Goal: Information Seeking & Learning: Learn about a topic

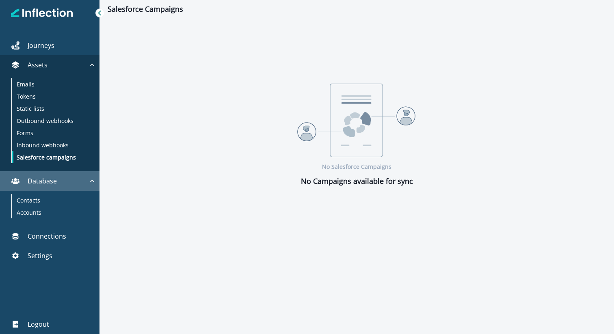
click at [45, 178] on p "Database" at bounding box center [42, 181] width 29 height 10
click at [38, 188] on button "Database" at bounding box center [49, 180] width 99 height 19
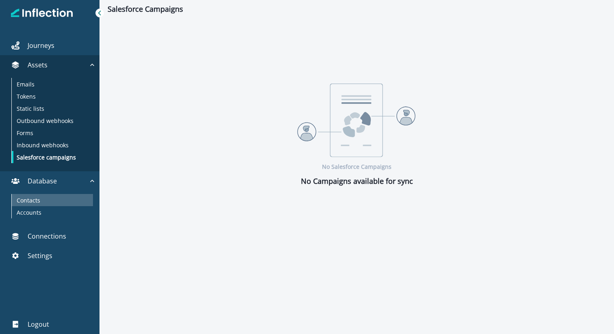
click at [37, 201] on p "Contacts" at bounding box center [29, 200] width 24 height 9
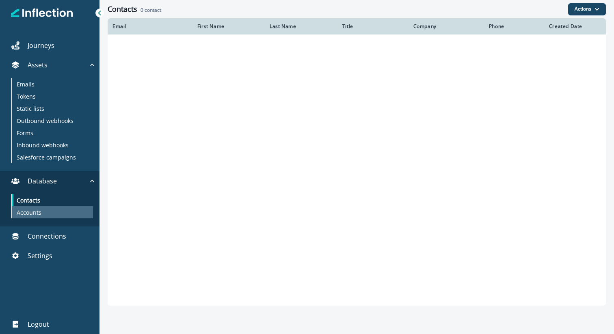
click at [45, 207] on div "Accounts" at bounding box center [52, 212] width 81 height 12
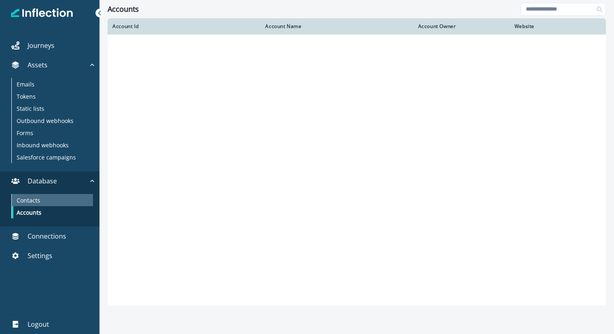
click at [37, 201] on p "Contacts" at bounding box center [29, 200] width 24 height 9
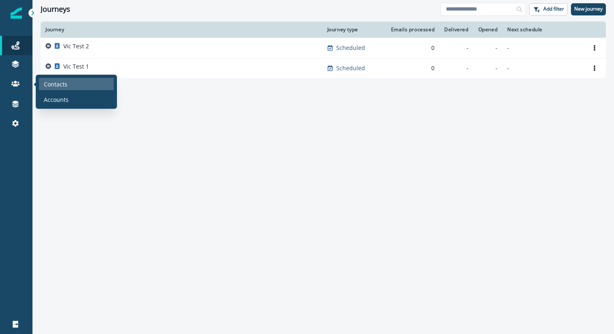
click at [49, 84] on p "Contacts" at bounding box center [56, 84] width 24 height 9
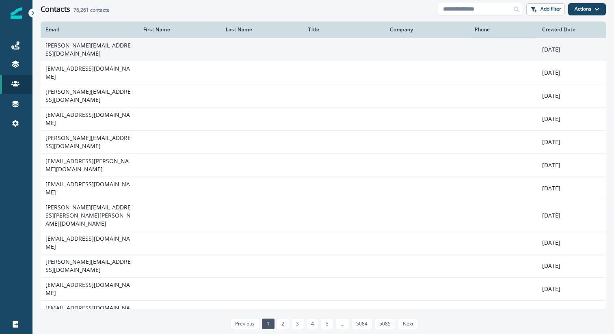
click at [78, 45] on td "[PERSON_NAME][EMAIL_ADDRESS][DOMAIN_NAME]" at bounding box center [90, 49] width 98 height 23
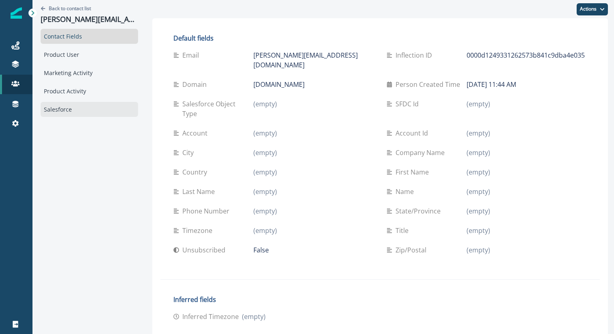
click at [63, 114] on div "Salesforce" at bounding box center [89, 109] width 97 height 15
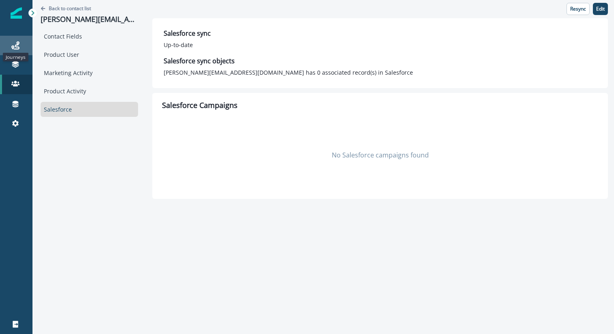
click at [15, 41] on icon at bounding box center [15, 45] width 8 height 8
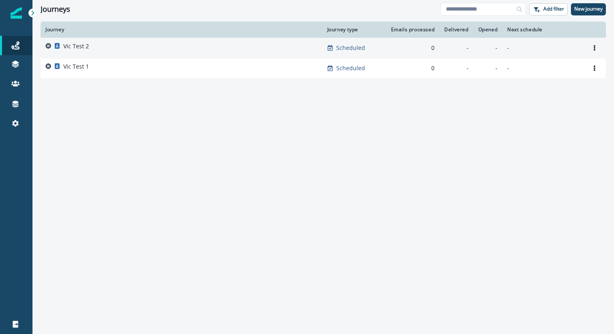
click at [130, 52] on div "Vic Test 2" at bounding box center [181, 47] width 272 height 11
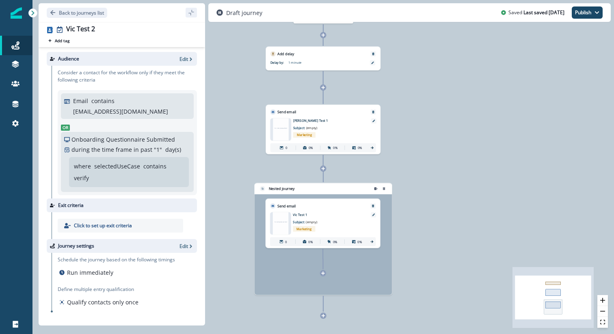
click at [354, 259] on div "Nested journey" at bounding box center [324, 239] width 138 height 112
click at [354, 280] on div "Nested journey" at bounding box center [324, 239] width 138 height 112
click at [530, 287] on icon "React Flow mini map" at bounding box center [552, 297] width 81 height 61
click at [369, 270] on div "Nested journey" at bounding box center [324, 239] width 138 height 112
click at [369, 270] on div "Nested journey" at bounding box center [323, 239] width 138 height 112
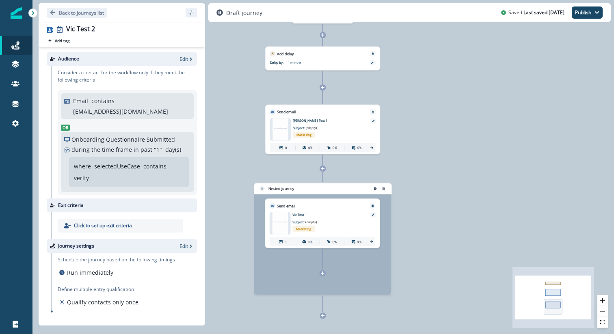
click at [369, 270] on div "Nested journey" at bounding box center [323, 239] width 138 height 112
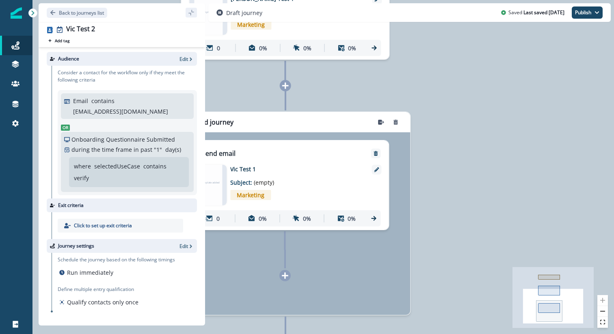
click at [390, 235] on div "Nested journey" at bounding box center [285, 213] width 250 height 203
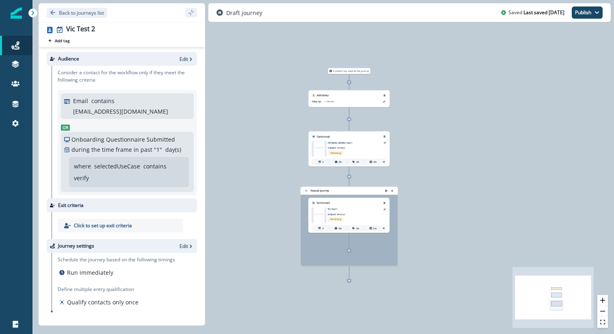
click at [246, 139] on div "0 contact has entered the journey Add delay Delay by: 1 minute Delay details in…" at bounding box center [322, 167] width 581 height 334
click at [330, 100] on p "1 minute" at bounding box center [343, 101] width 39 height 3
click at [348, 96] on div "Add delay" at bounding box center [349, 94] width 81 height 7
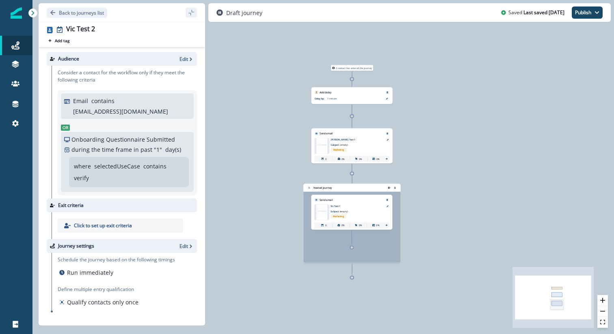
click at [361, 140] on p "[PERSON_NAME] Test 1" at bounding box center [356, 139] width 51 height 3
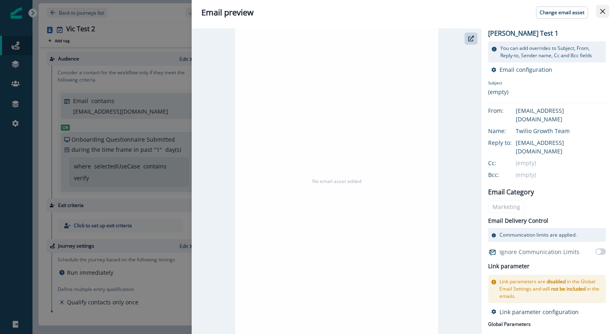
click at [603, 11] on icon "Close" at bounding box center [602, 11] width 5 height 5
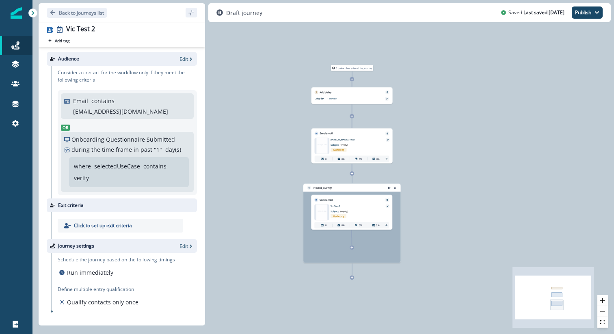
click at [366, 228] on div "0%" at bounding box center [358, 226] width 16 height 6
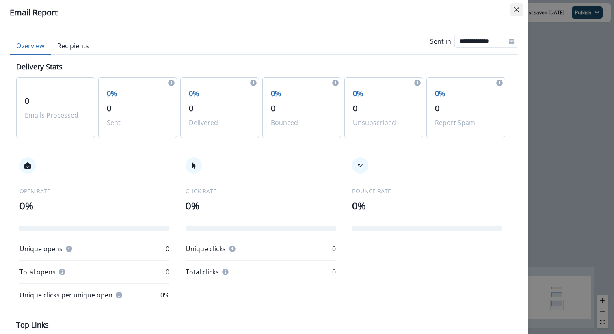
click at [518, 11] on icon "Close" at bounding box center [516, 9] width 5 height 5
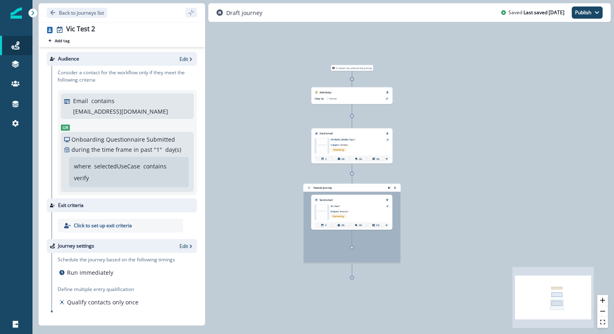
click at [352, 174] on icon at bounding box center [351, 173] width 3 height 3
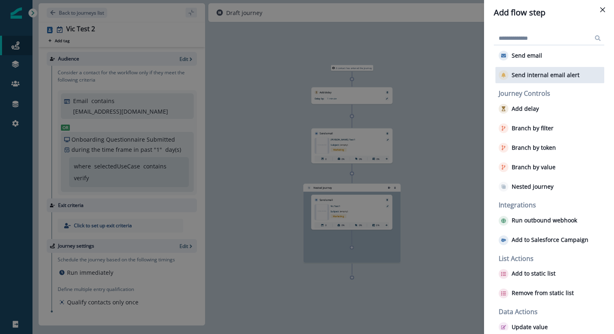
scroll to position [33, 0]
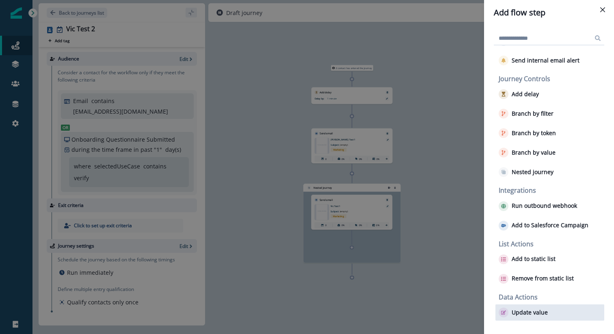
click at [521, 306] on div "Update value" at bounding box center [549, 313] width 109 height 16
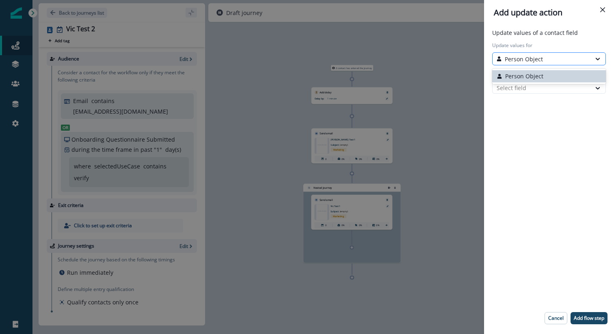
click at [539, 61] on p "Person Object" at bounding box center [524, 59] width 38 height 9
click at [536, 120] on div "Update values of a contact field Update values for Person Object selected, 1 of…" at bounding box center [548, 179] width 123 height 303
click at [534, 89] on div at bounding box center [542, 88] width 90 height 10
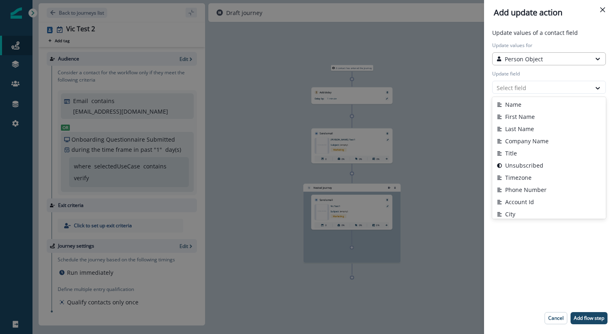
click at [536, 54] on div "Person Object" at bounding box center [542, 59] width 98 height 10
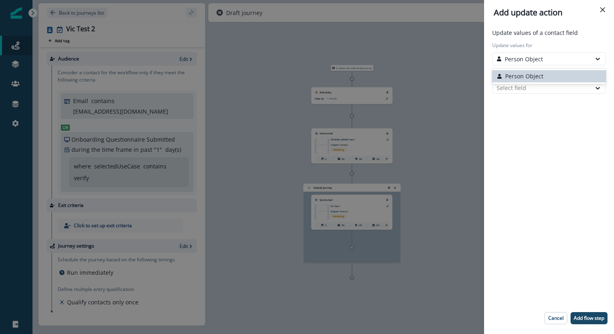
click at [476, 116] on div "Add update action Update values of a contact field Update values for Person Obj…" at bounding box center [307, 167] width 614 height 334
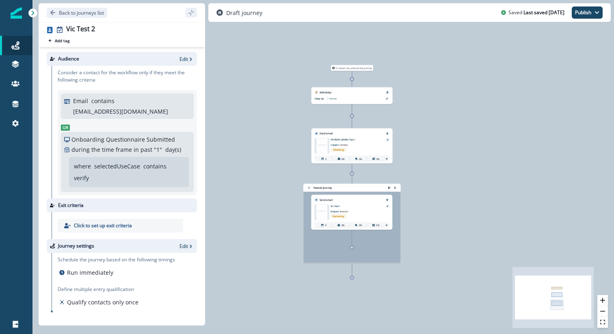
click at [352, 173] on icon at bounding box center [352, 173] width 2 height 2
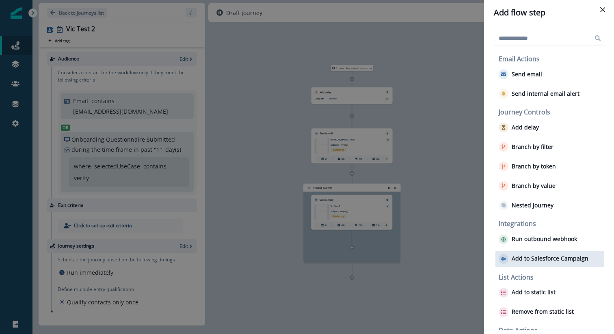
click at [531, 257] on p "Add to Salesforce Campaign" at bounding box center [550, 258] width 77 height 7
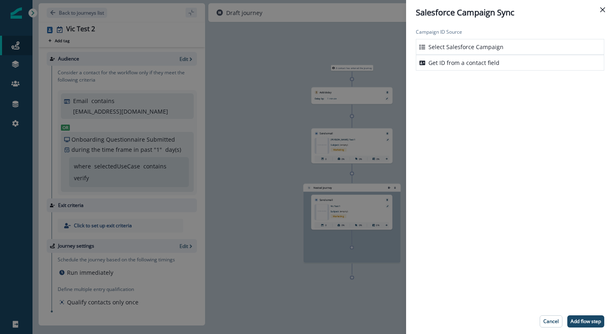
click at [468, 45] on p "Select Salesforce Campaign" at bounding box center [465, 47] width 75 height 9
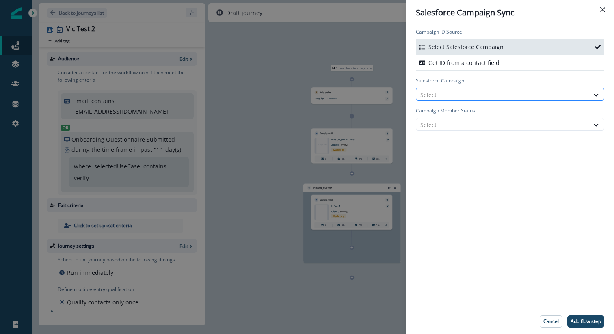
click at [460, 94] on div at bounding box center [502, 95] width 165 height 10
click at [462, 153] on div "Campaign ID Source Select Salesforce Campaign Get ID from a contact field Sales…" at bounding box center [510, 167] width 208 height 284
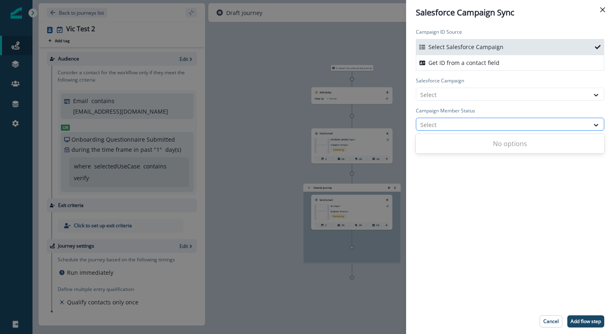
click at [463, 121] on div at bounding box center [502, 125] width 165 height 10
click at [454, 199] on div "Campaign ID Source Select Salesforce Campaign Get ID from a contact field Sales…" at bounding box center [510, 167] width 208 height 284
click at [455, 64] on p "Get ID from a contact field" at bounding box center [463, 62] width 71 height 9
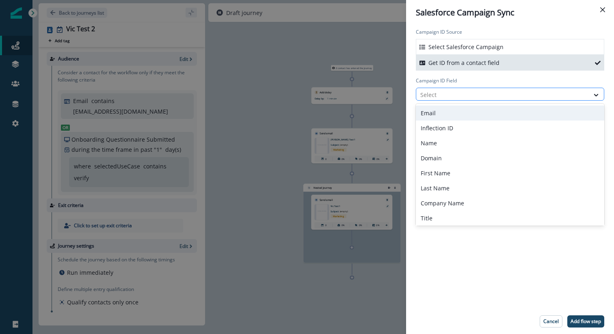
click at [452, 93] on div at bounding box center [502, 95] width 165 height 10
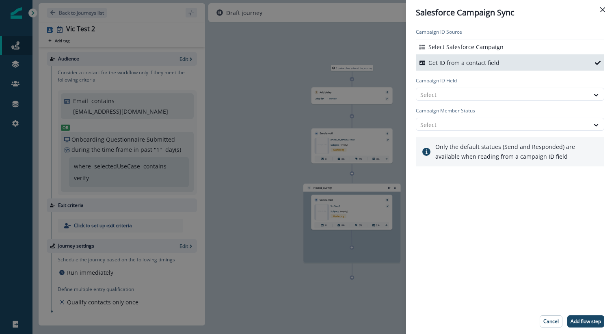
click at [438, 257] on div "Campaign ID Source Select Salesforce Campaign Get ID from a contact field Campa…" at bounding box center [510, 167] width 208 height 284
click at [468, 121] on div at bounding box center [502, 125] width 165 height 10
click at [446, 220] on div "Campaign ID Source Select Salesforce Campaign Get ID from a contact field Campa…" at bounding box center [510, 167] width 208 height 284
click at [439, 43] on p "Select Salesforce Campaign" at bounding box center [465, 47] width 75 height 9
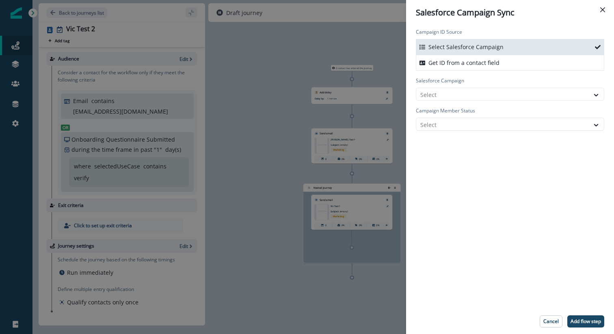
click at [379, 31] on div "Salesforce Campaign Sync Campaign ID Source Select Salesforce Campaign Get ID f…" at bounding box center [307, 167] width 614 height 334
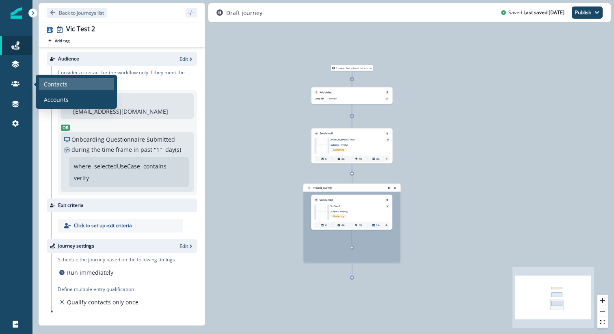
click at [65, 86] on p "Contacts" at bounding box center [56, 84] width 24 height 9
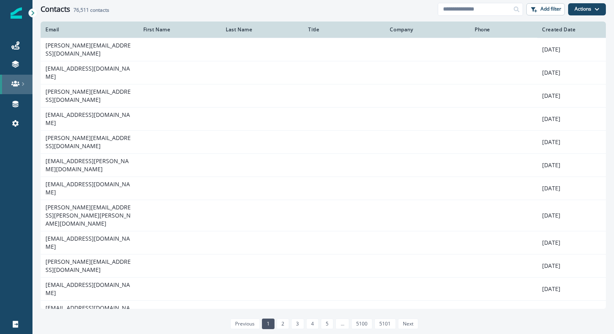
click at [12, 87] on icon at bounding box center [15, 84] width 8 height 8
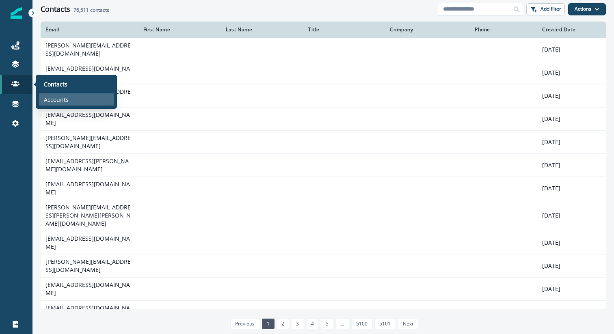
click at [45, 100] on p "Accounts" at bounding box center [56, 99] width 25 height 9
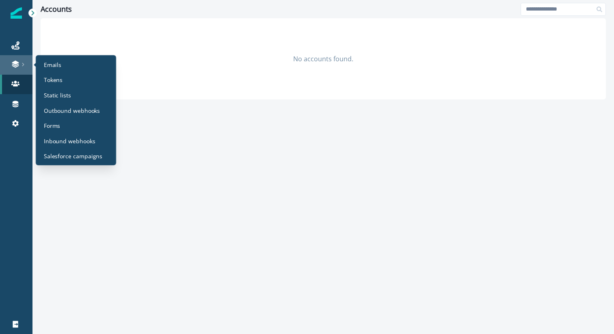
click at [17, 65] on icon at bounding box center [15, 65] width 7 height 2
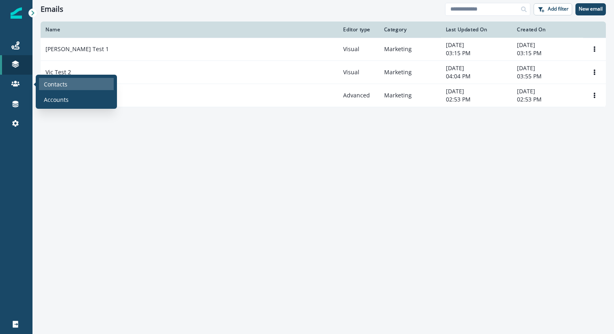
click at [59, 86] on p "Contacts" at bounding box center [56, 84] width 24 height 9
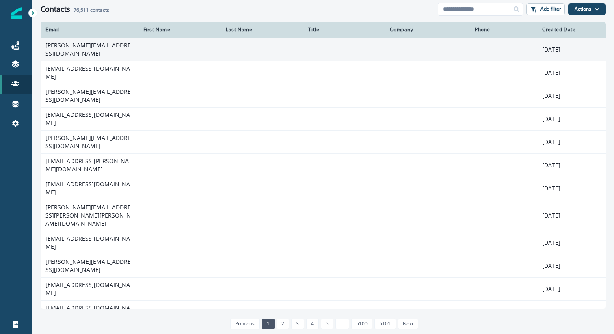
click at [81, 49] on td "[PERSON_NAME][EMAIL_ADDRESS][DOMAIN_NAME]" at bounding box center [90, 49] width 98 height 23
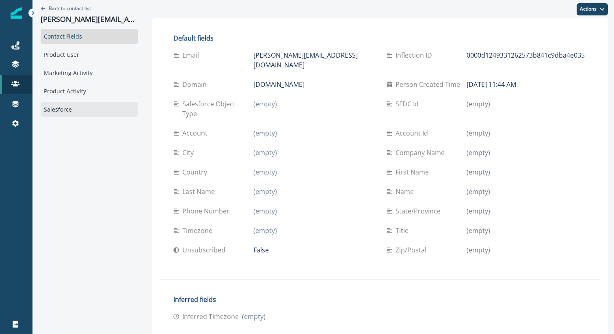
click at [68, 108] on div "Salesforce" at bounding box center [89, 109] width 97 height 15
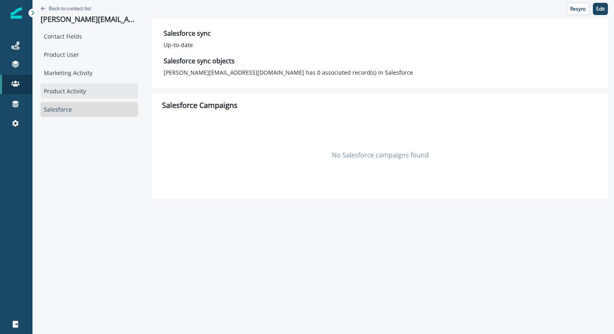
click at [75, 90] on div "Product Activity" at bounding box center [89, 91] width 97 height 15
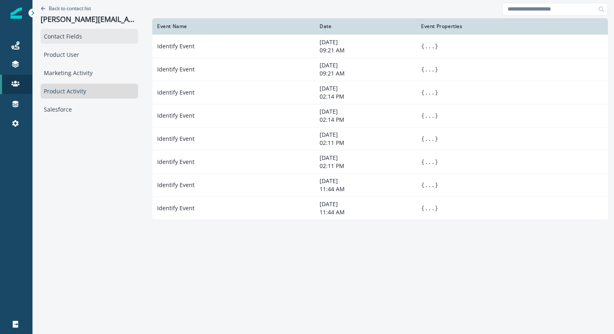
click at [68, 36] on div "Contact Fields" at bounding box center [89, 36] width 97 height 15
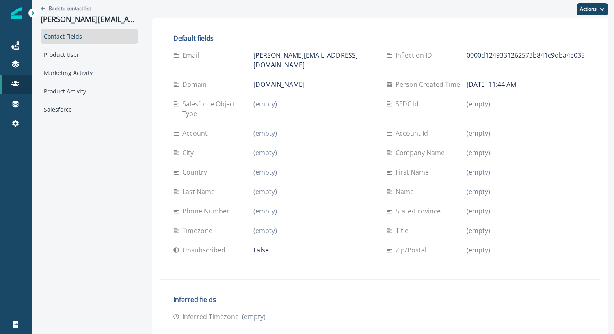
scroll to position [1, 0]
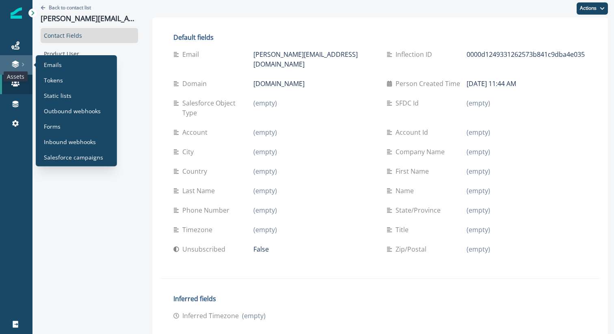
click at [13, 64] on icon at bounding box center [15, 64] width 8 height 8
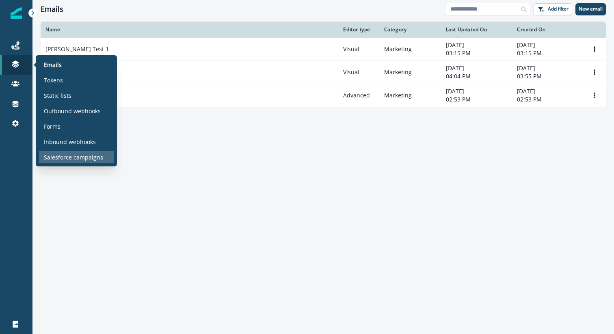
click at [55, 156] on p "Salesforce campaigns" at bounding box center [73, 157] width 59 height 9
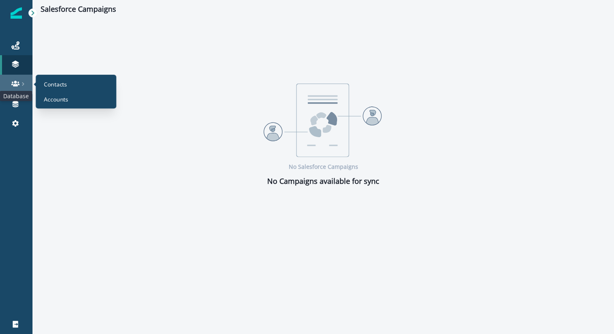
click at [11, 84] on icon at bounding box center [15, 84] width 8 height 8
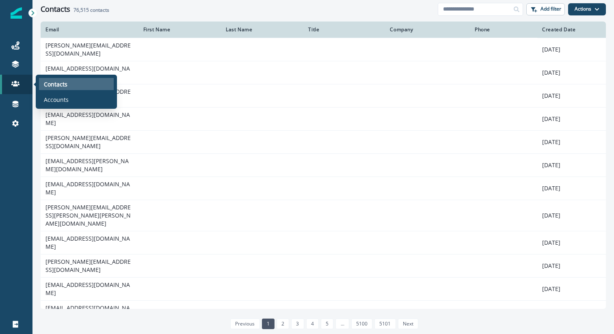
click at [54, 86] on p "Contacts" at bounding box center [56, 84] width 24 height 9
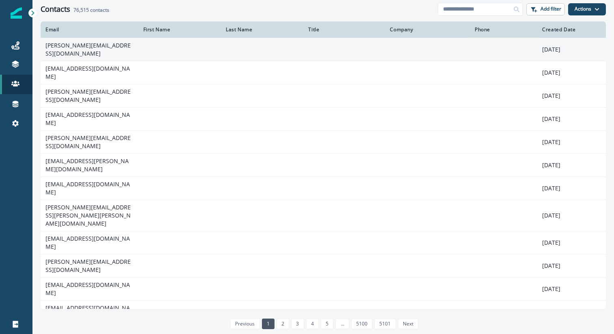
click at [76, 48] on td "[PERSON_NAME][EMAIL_ADDRESS][DOMAIN_NAME]" at bounding box center [90, 49] width 98 height 23
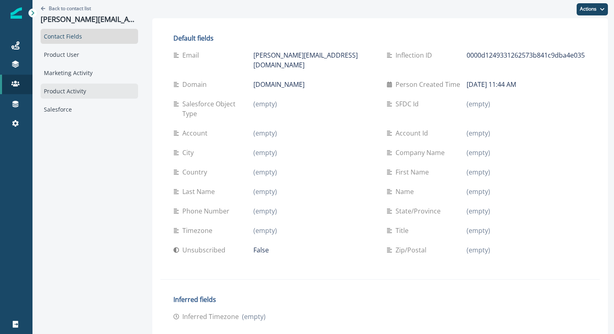
click at [64, 88] on div "Product Activity" at bounding box center [89, 91] width 97 height 15
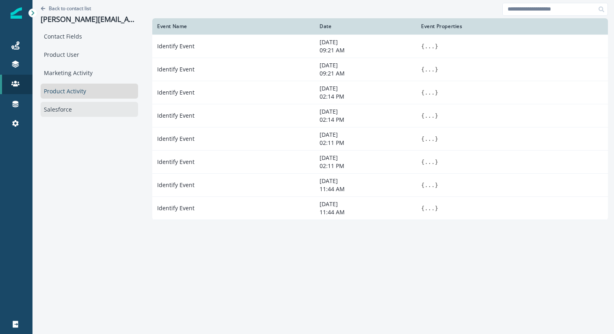
click at [65, 106] on div "Salesforce" at bounding box center [89, 109] width 97 height 15
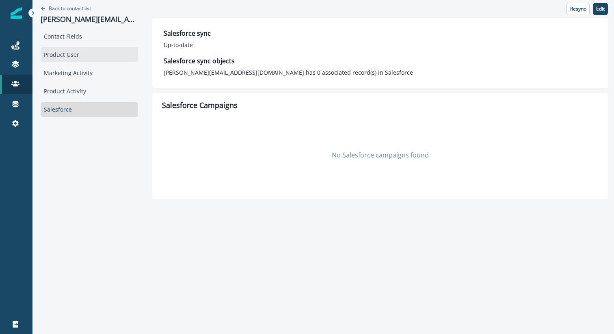
click at [73, 56] on div "Product User" at bounding box center [89, 54] width 97 height 15
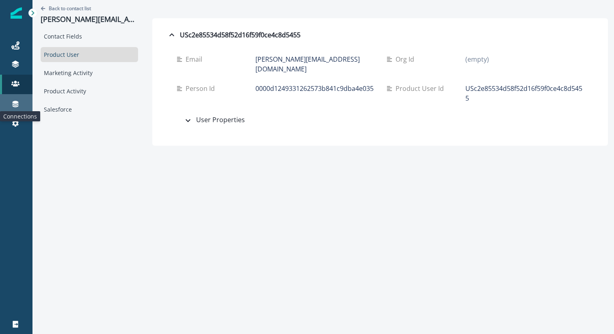
click at [16, 105] on icon at bounding box center [16, 104] width 6 height 6
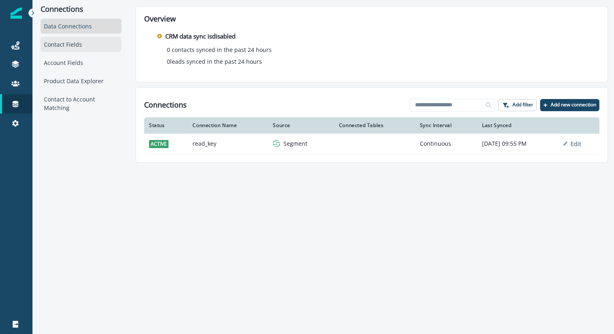
click at [77, 42] on div "Contact Fields" at bounding box center [81, 44] width 81 height 15
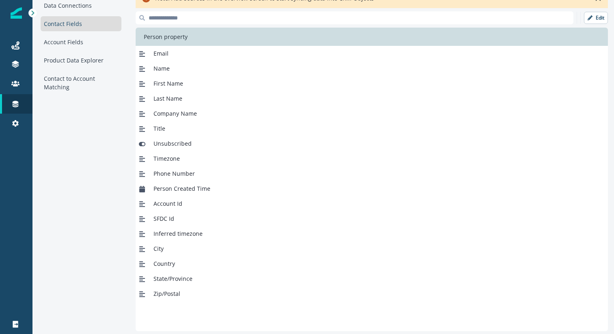
scroll to position [24, 0]
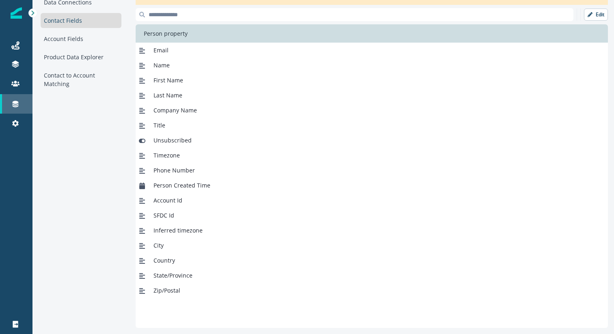
click at [11, 98] on link "Connections" at bounding box center [16, 103] width 32 height 19
click at [32, 13] on icon at bounding box center [33, 13] width 6 height 6
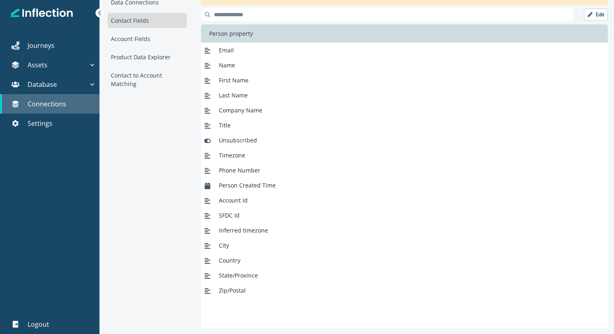
click at [53, 104] on p "Connections" at bounding box center [47, 104] width 39 height 10
click at [136, 19] on div "Contact Fields" at bounding box center [147, 20] width 79 height 15
click at [98, 11] on icon at bounding box center [100, 13] width 6 height 6
